Goal: Complete application form: Complete application form

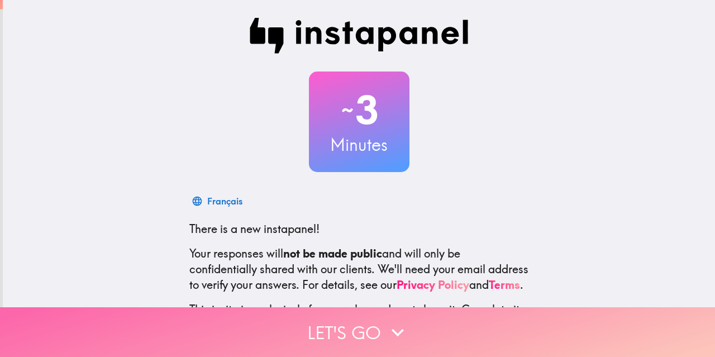
click at [315, 325] on button "Let's go" at bounding box center [357, 332] width 715 height 50
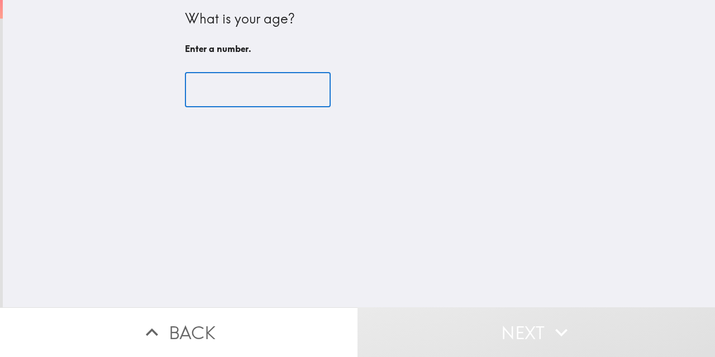
click at [228, 86] on input "number" at bounding box center [258, 90] width 146 height 35
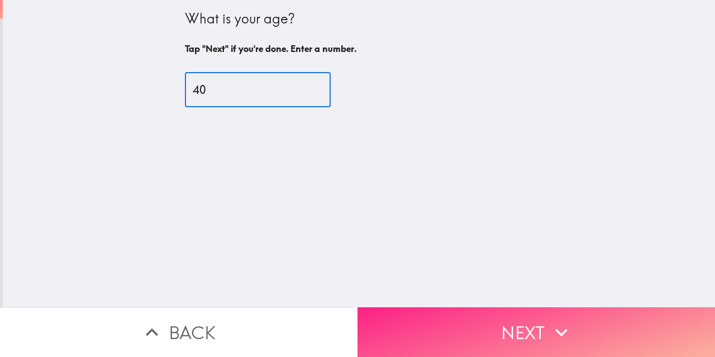
type input "40"
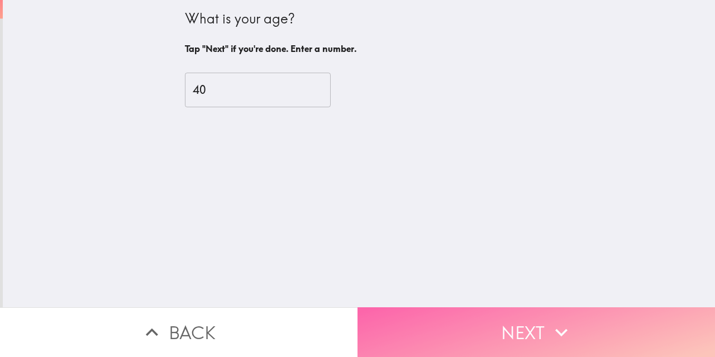
click at [386, 311] on button "Next" at bounding box center [537, 332] width 358 height 50
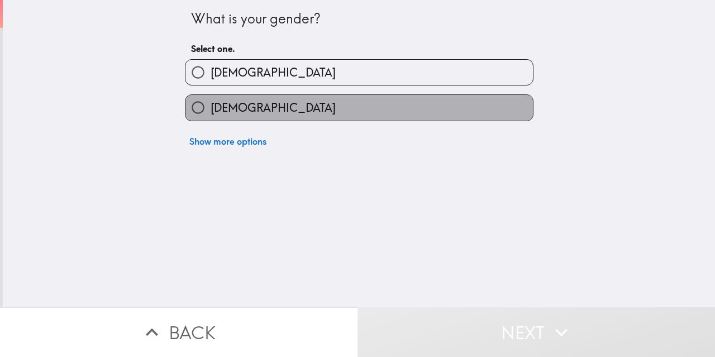
click at [275, 102] on label "[DEMOGRAPHIC_DATA]" at bounding box center [358, 107] width 347 height 25
click at [211, 102] on input "[DEMOGRAPHIC_DATA]" at bounding box center [197, 107] width 25 height 25
radio input "true"
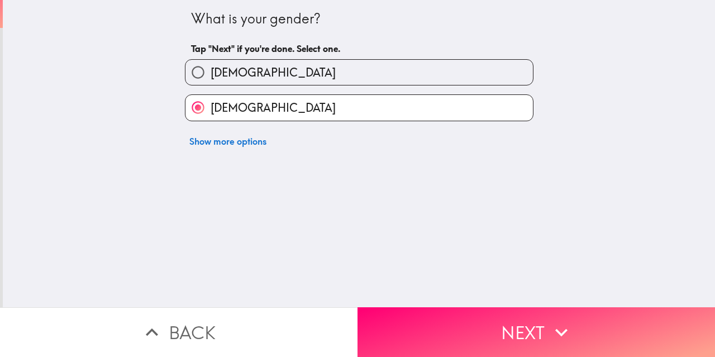
click at [439, 318] on button "Next" at bounding box center [537, 332] width 358 height 50
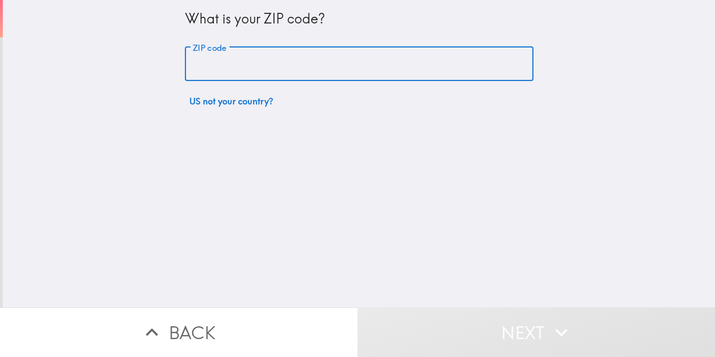
click at [239, 64] on input "ZIP code" at bounding box center [359, 64] width 349 height 35
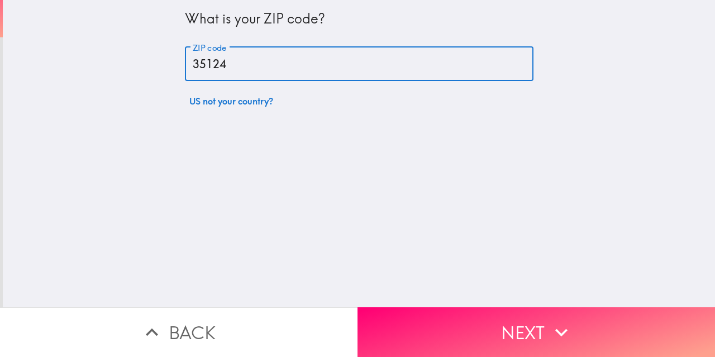
type input "35124"
drag, startPoint x: 399, startPoint y: 294, endPoint x: 401, endPoint y: 302, distance: 7.9
click at [401, 298] on div "What is your ZIP code? ZIP code 35124 ZIP code US not your country?" at bounding box center [359, 153] width 712 height 307
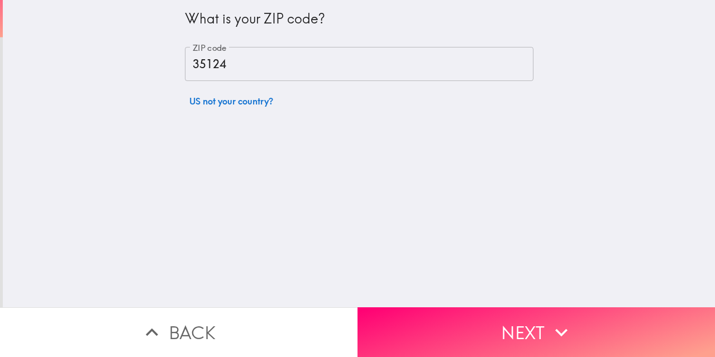
click at [402, 308] on button "Next" at bounding box center [537, 332] width 358 height 50
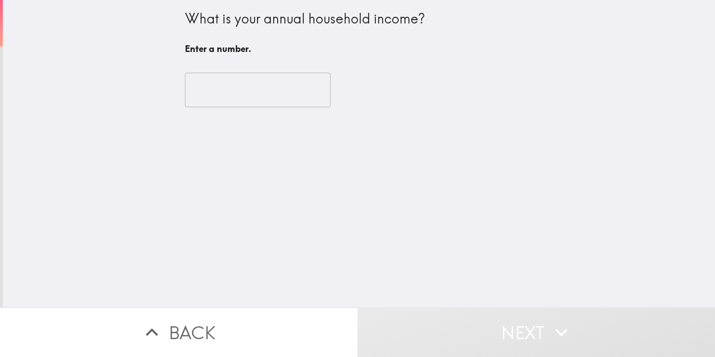
click at [246, 100] on input "number" at bounding box center [258, 90] width 146 height 35
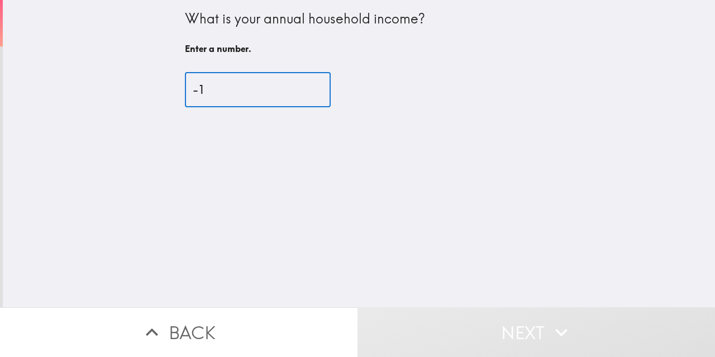
click at [299, 94] on input "-1" at bounding box center [258, 90] width 146 height 35
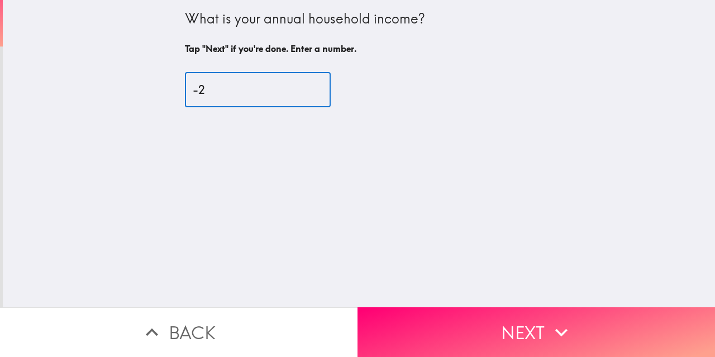
click at [299, 94] on input "-2" at bounding box center [258, 90] width 146 height 35
type input "-1"
click at [299, 85] on input "-1" at bounding box center [258, 90] width 146 height 35
click at [229, 91] on input "-1" at bounding box center [258, 90] width 146 height 35
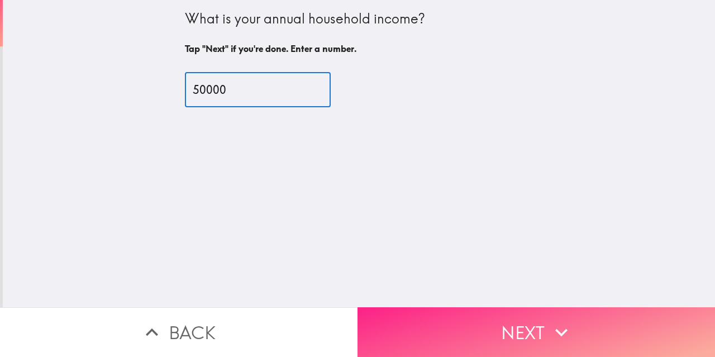
type input "50000"
click at [371, 310] on button "Next" at bounding box center [537, 332] width 358 height 50
